Goal: Navigation & Orientation: Find specific page/section

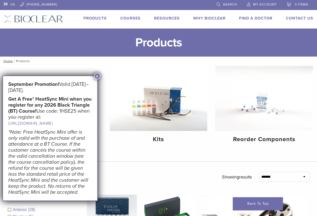
scroll to position [50, 0]
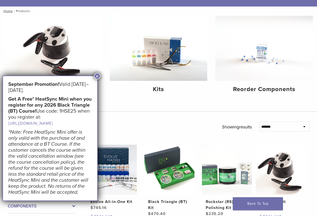
click at [96, 75] on button "×" at bounding box center [97, 76] width 7 height 7
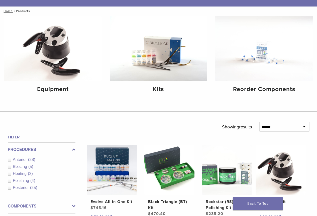
scroll to position [100, 0]
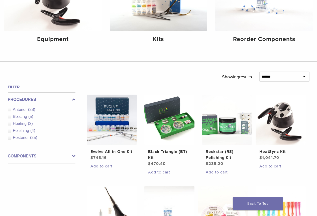
click at [68, 155] on label "Components" at bounding box center [42, 156] width 68 height 6
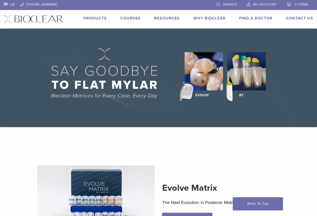
click at [92, 16] on link "Products" at bounding box center [95, 18] width 23 height 5
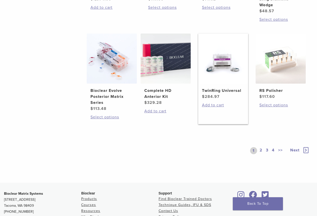
scroll to position [401, 0]
